Goal: Navigation & Orientation: Find specific page/section

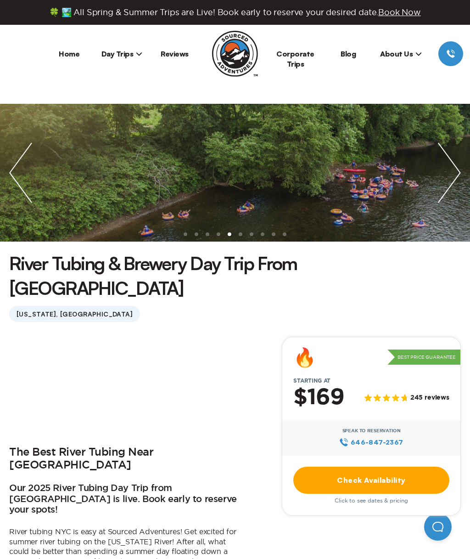
click at [450, 174] on img "next slide / item" at bounding box center [449, 173] width 41 height 138
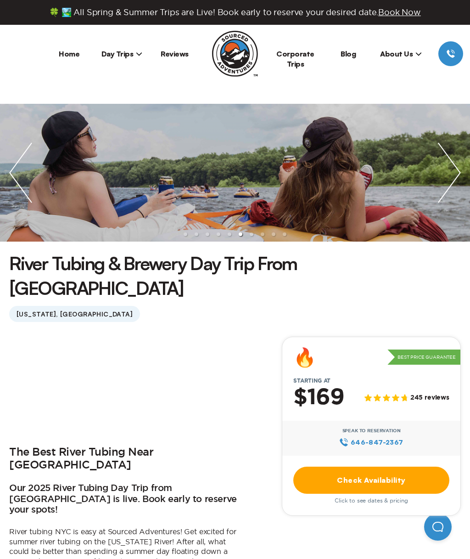
click at [452, 174] on img "next slide / item" at bounding box center [449, 173] width 41 height 138
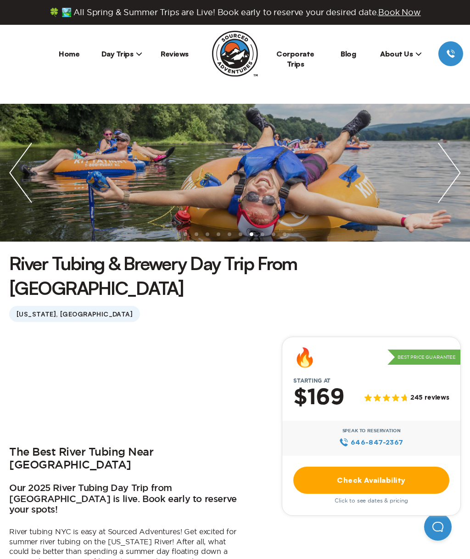
click at [454, 173] on img "next slide / item" at bounding box center [449, 173] width 41 height 138
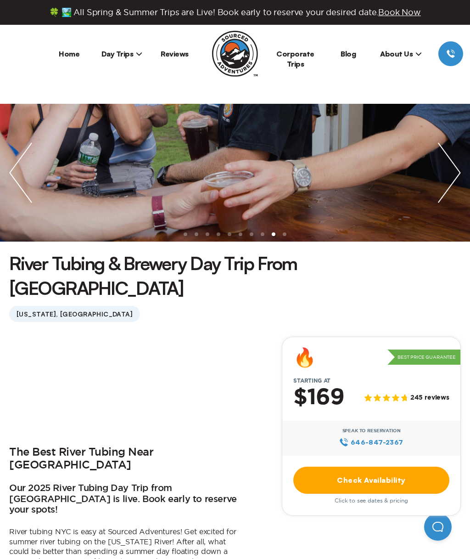
click at [448, 168] on img "next slide / item" at bounding box center [449, 173] width 41 height 138
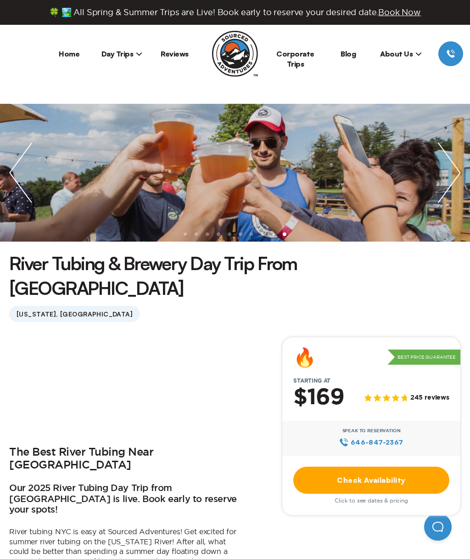
click at [452, 166] on img "next slide / item" at bounding box center [449, 173] width 41 height 138
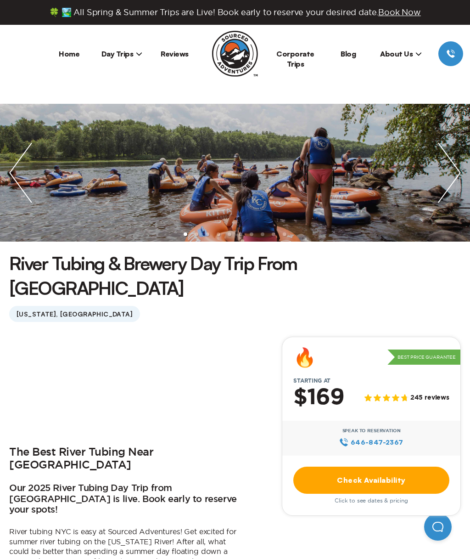
click at [456, 164] on img "next slide / item" at bounding box center [449, 173] width 41 height 138
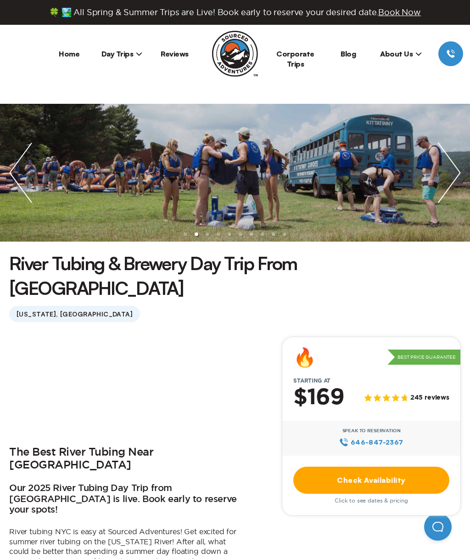
click at [447, 177] on img "next slide / item" at bounding box center [449, 173] width 41 height 138
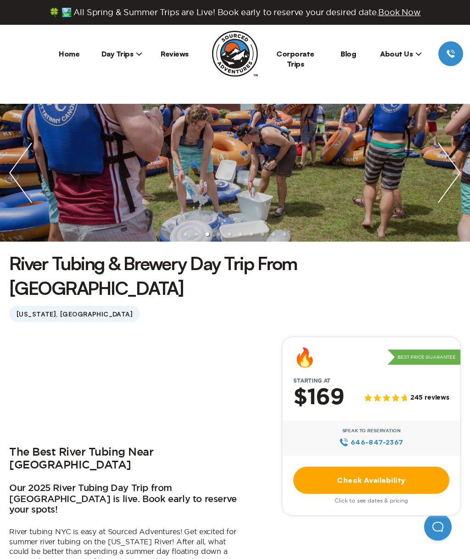
click at [452, 176] on img "next slide / item" at bounding box center [449, 173] width 41 height 138
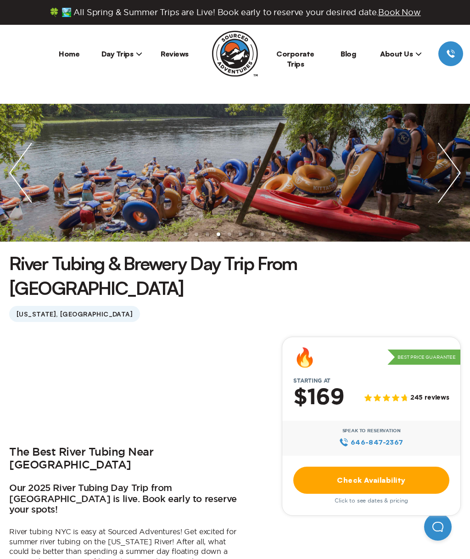
click at [453, 177] on img "next slide / item" at bounding box center [449, 173] width 41 height 138
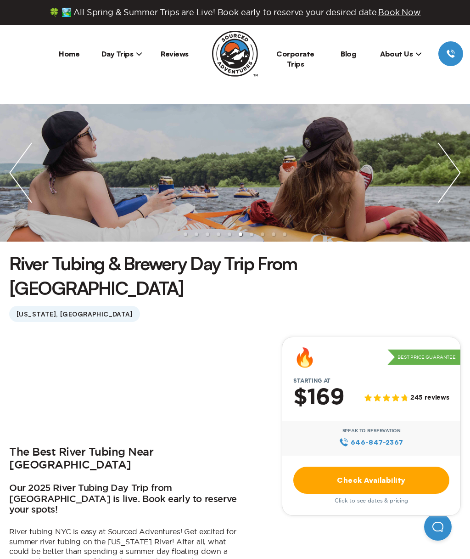
click at [452, 175] on img "next slide / item" at bounding box center [449, 173] width 41 height 138
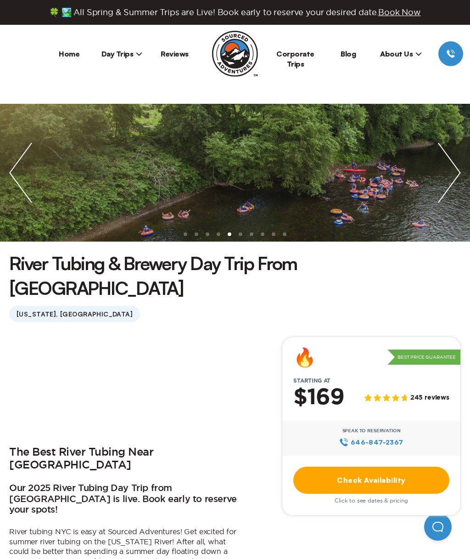
click at [119, 57] on span "Day Trips" at bounding box center [122, 53] width 41 height 9
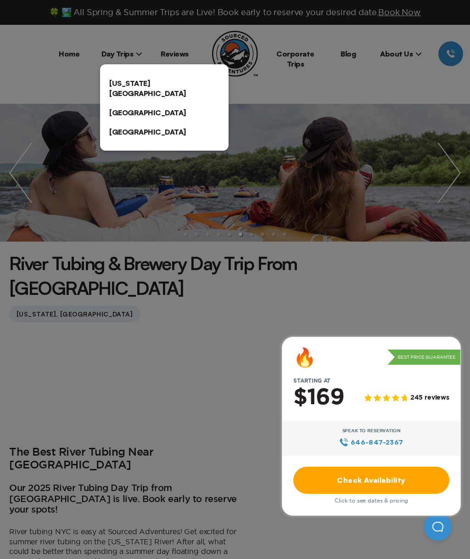
click at [126, 87] on link "[US_STATE][GEOGRAPHIC_DATA]" at bounding box center [164, 87] width 129 height 29
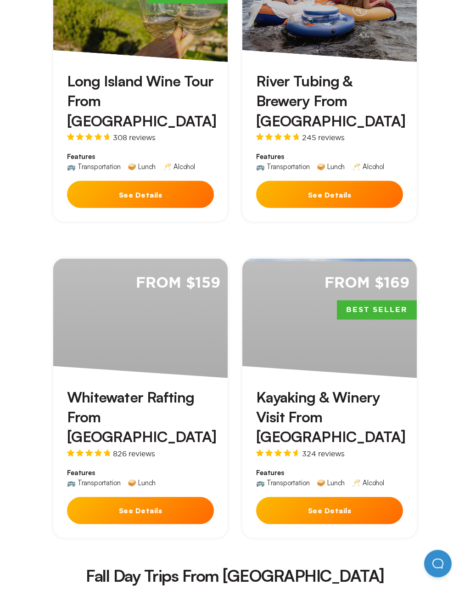
scroll to position [1108, 0]
